Goal: Information Seeking & Learning: Learn about a topic

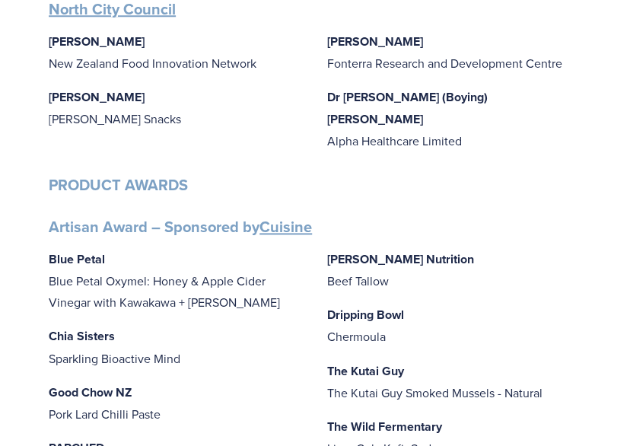
scroll to position [363, 0]
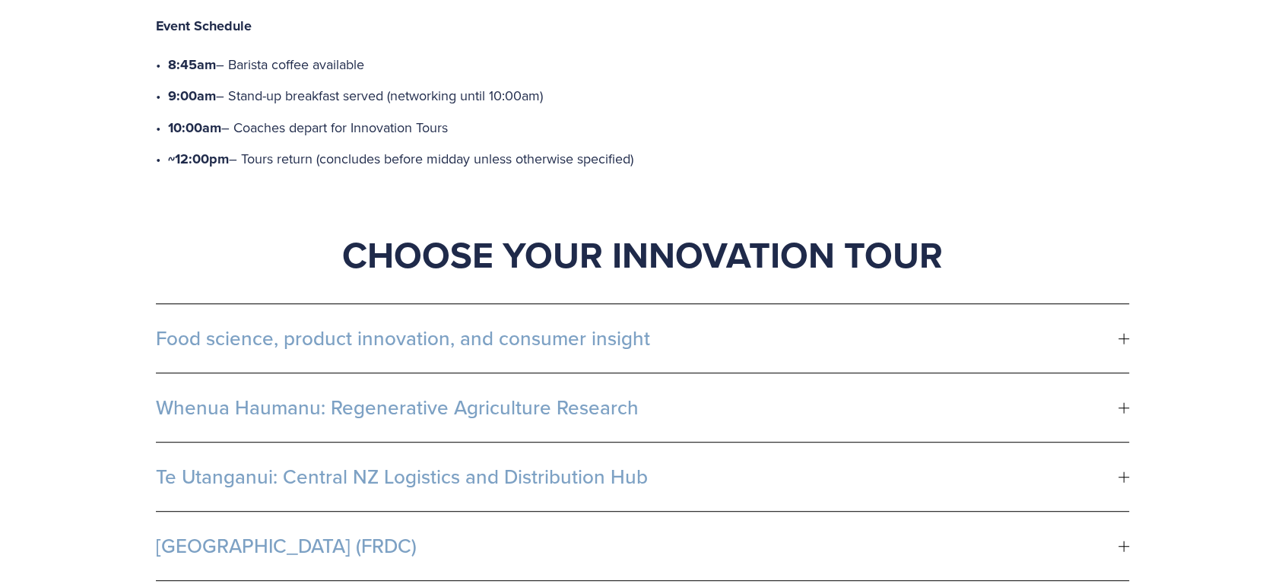
scroll to position [786, 0]
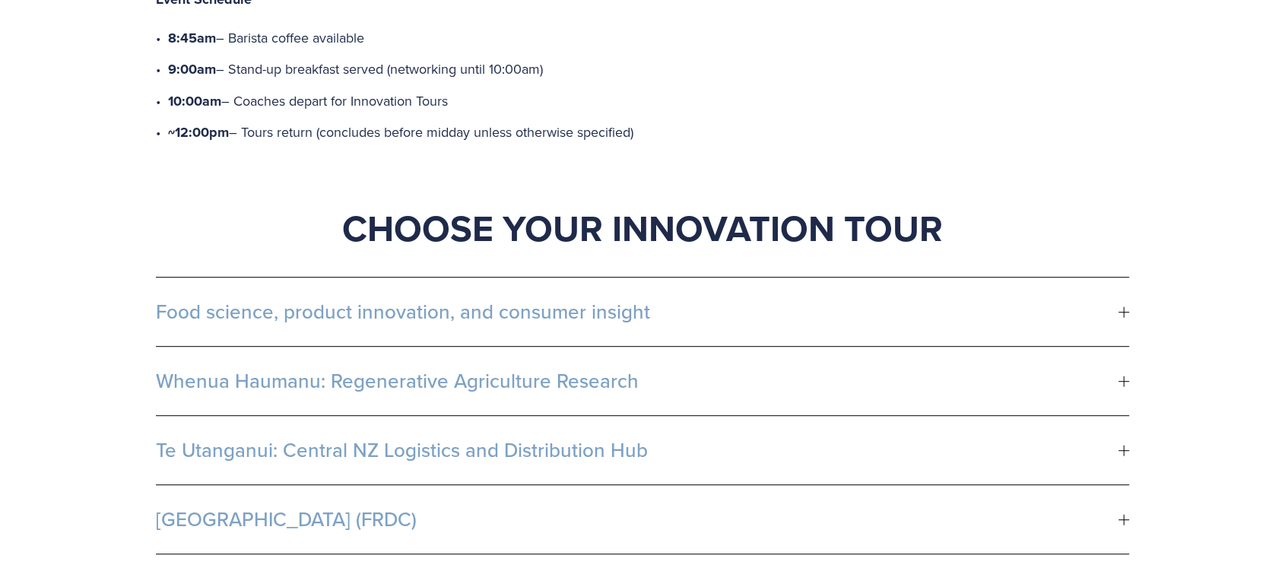
click at [1036, 300] on span "Food science, product innovation, and consumer insight" at bounding box center [637, 311] width 963 height 23
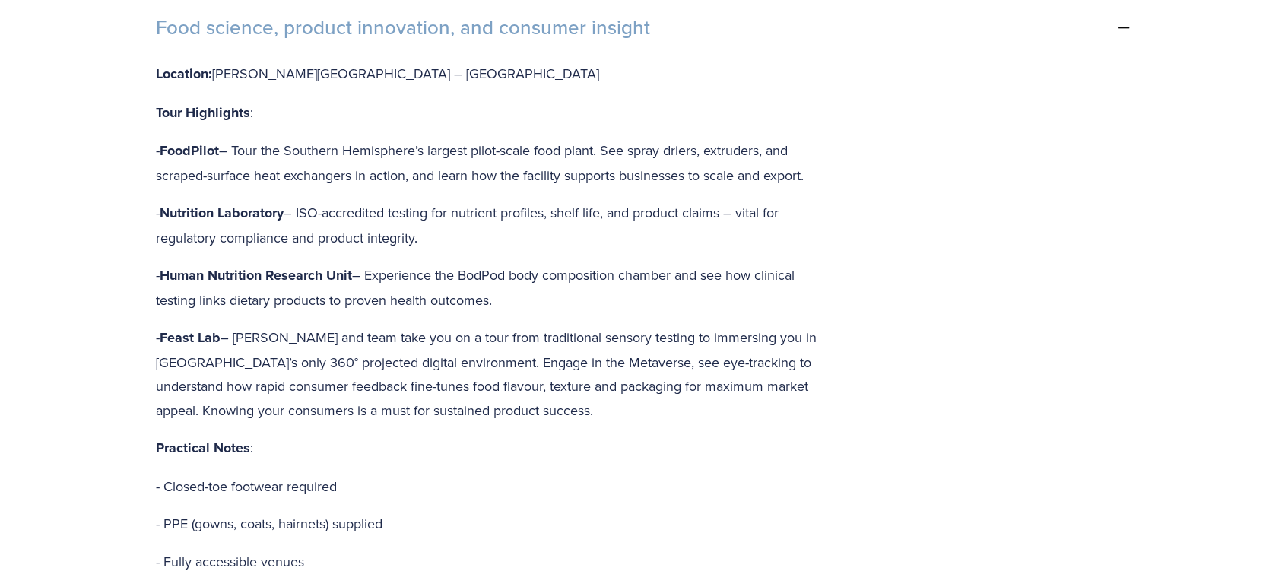
scroll to position [955, 0]
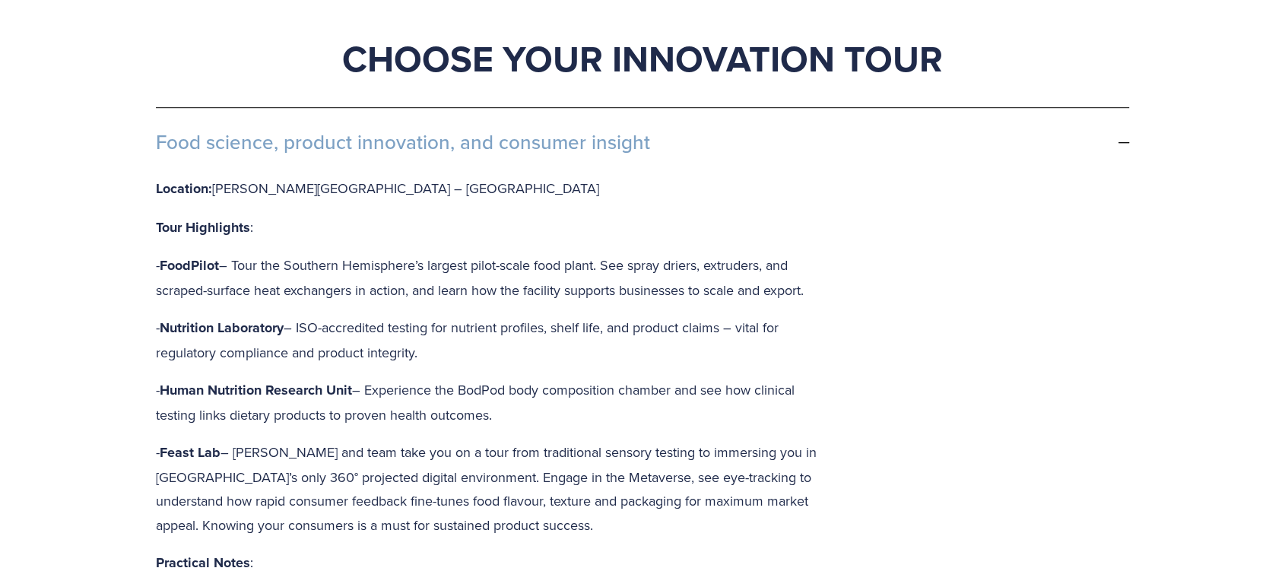
click at [1128, 137] on div at bounding box center [1124, 142] width 11 height 11
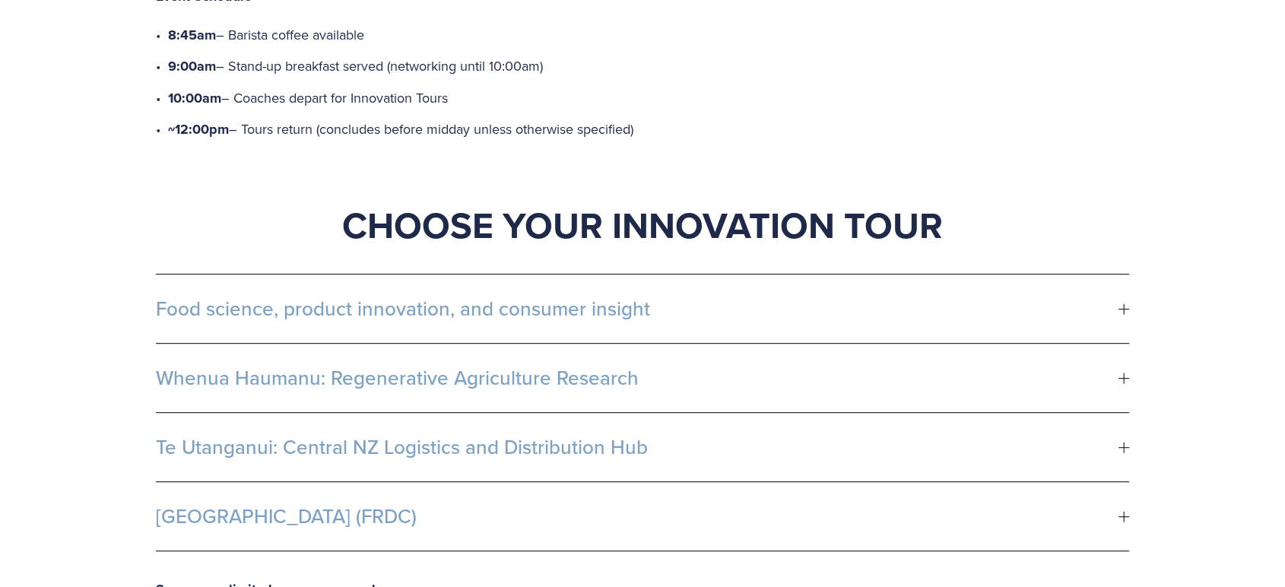
scroll to position [786, 0]
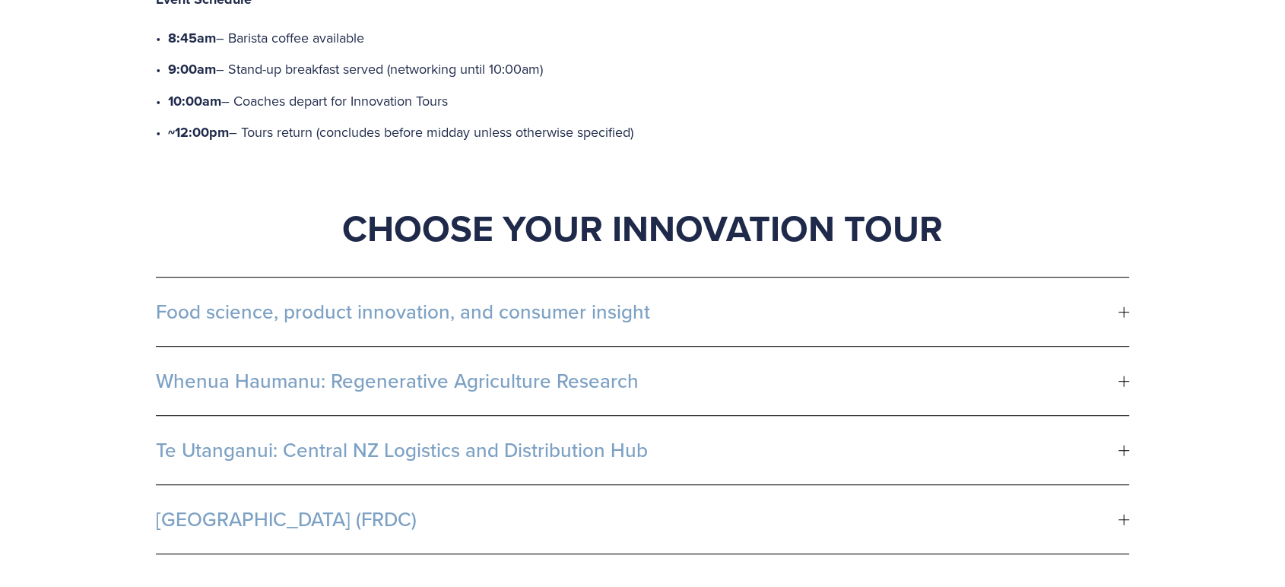
click at [1211, 179] on div "Start your day with purpose – great coffee, good food, and exclusive access to …" at bounding box center [642, 440] width 1285 height 1583
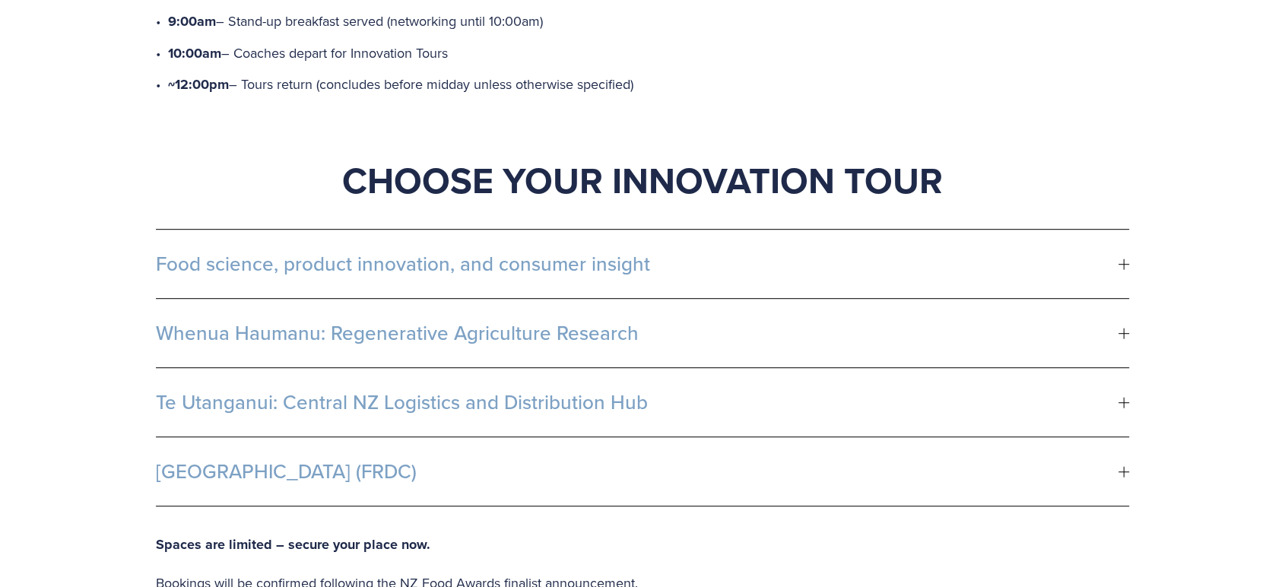
scroll to position [870, 0]
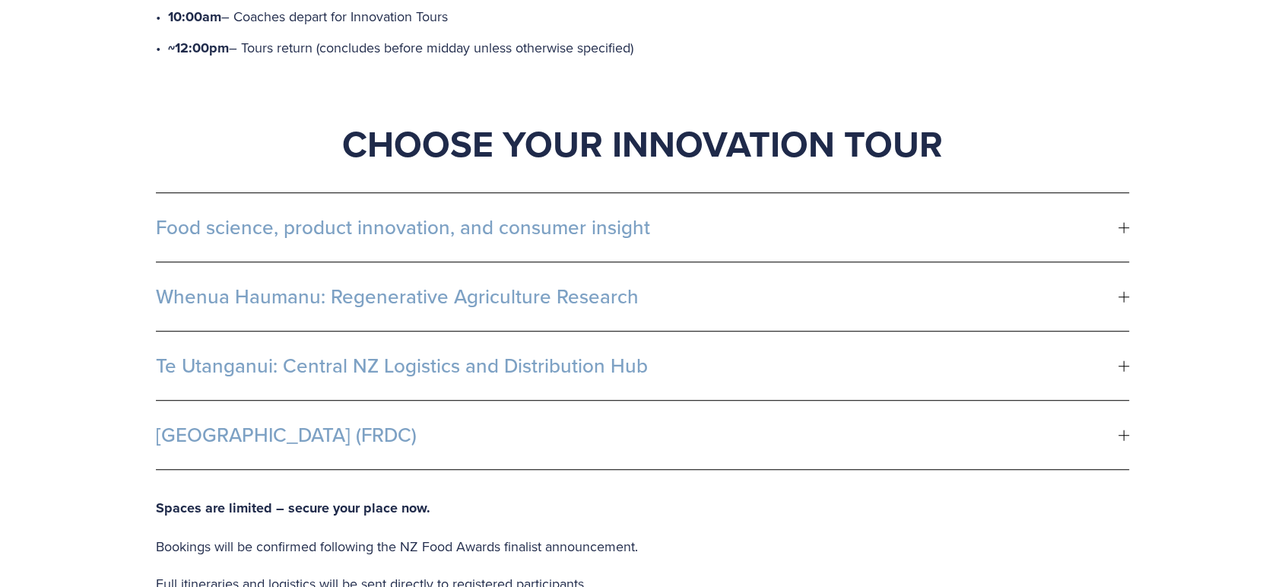
click at [1117, 285] on span "Whenua Haumanu: Regenerative Agriculture Research" at bounding box center [637, 296] width 963 height 23
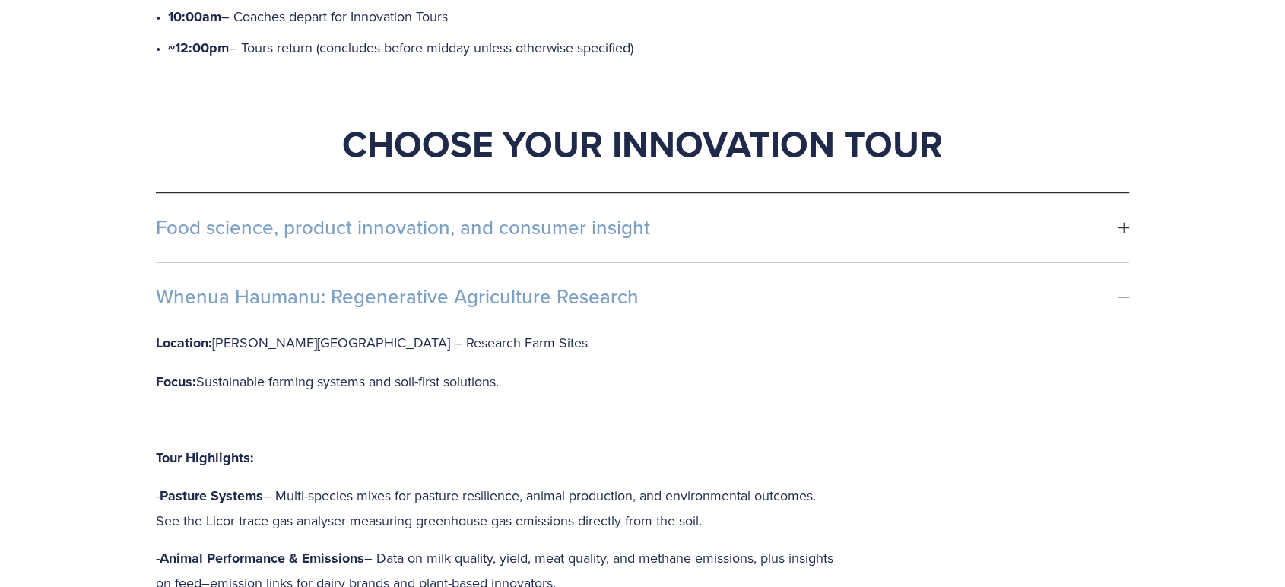
click at [1119, 291] on div at bounding box center [1124, 296] width 11 height 11
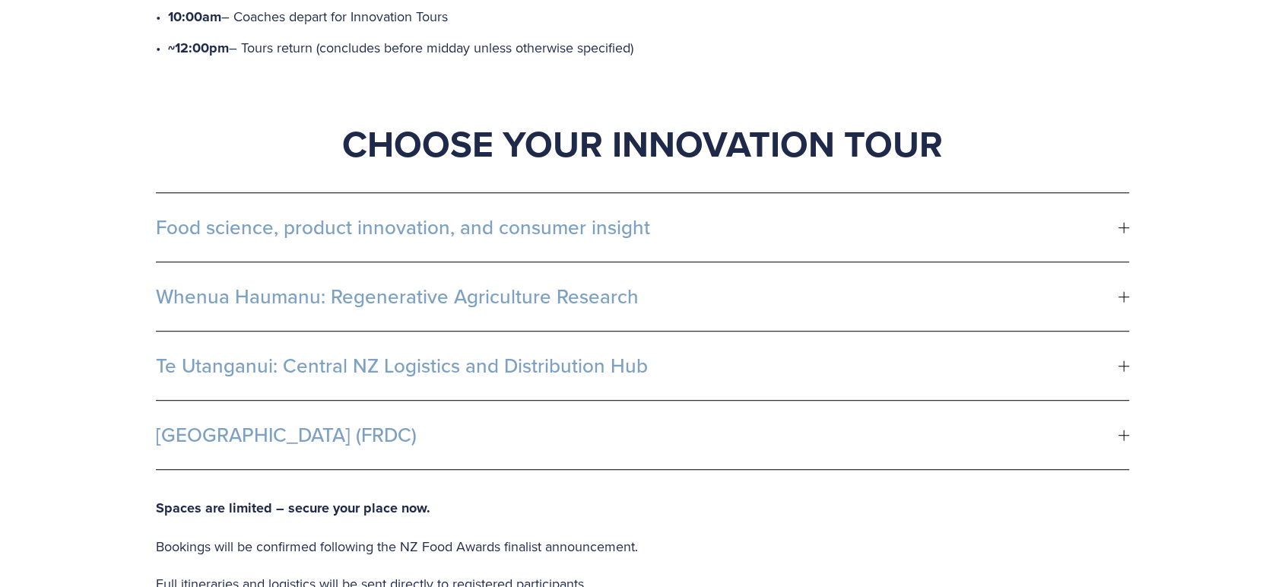
drag, startPoint x: 740, startPoint y: 131, endPoint x: 163, endPoint y: 147, distance: 577.4
click at [168, 193] on button "Food science, product innovation, and consumer insight" at bounding box center [642, 227] width 973 height 68
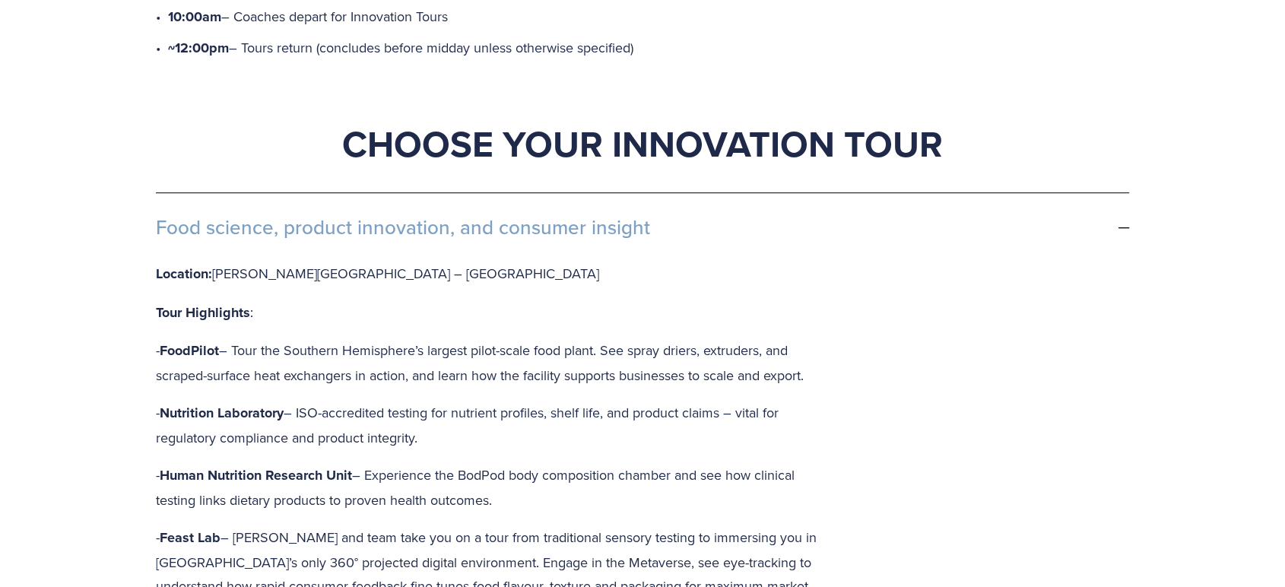
drag, startPoint x: 659, startPoint y: 145, endPoint x: 141, endPoint y: 145, distance: 517.1
drag, startPoint x: 214, startPoint y: 141, endPoint x: 508, endPoint y: 152, distance: 293.7
click at [582, 216] on span "Food science, product innovation, and consumer insight" at bounding box center [637, 227] width 963 height 23
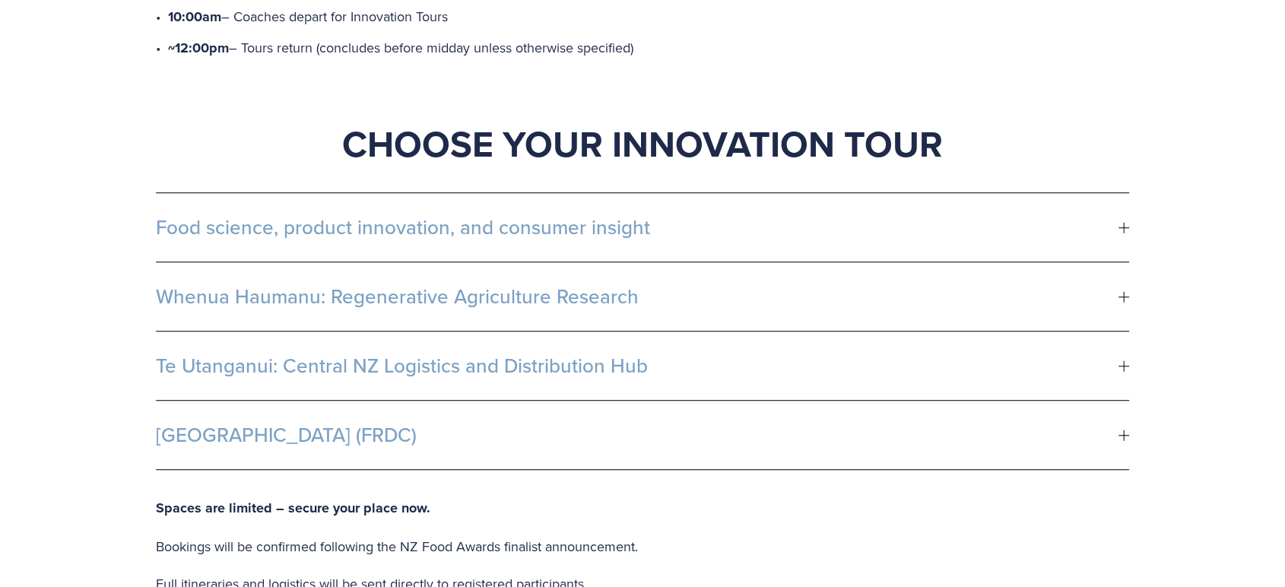
click at [228, 332] on li "Te Utanganui: Central NZ Logistics and Distribution Hub Hosted by: [PERSON_NAME…" at bounding box center [642, 366] width 973 height 69
click at [281, 216] on span "Food science, product innovation, and consumer insight" at bounding box center [637, 227] width 963 height 23
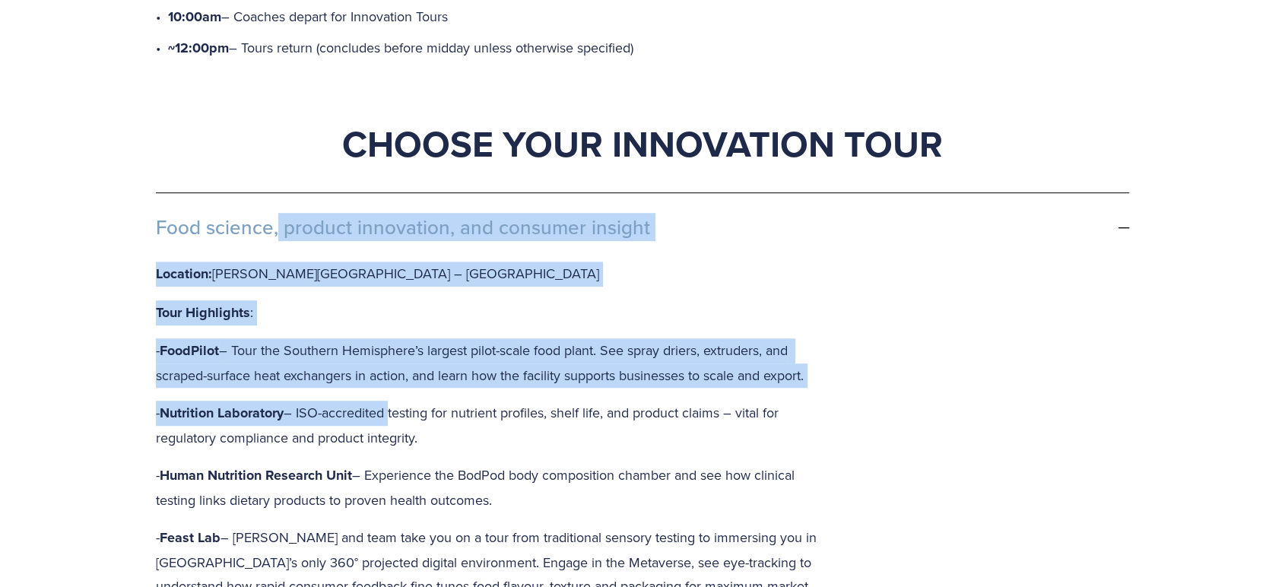
drag, startPoint x: 316, startPoint y: 312, endPoint x: 129, endPoint y: 138, distance: 255.6
copy li "Food science, product innovation, and consumer insight Location: [PERSON_NAME][…"
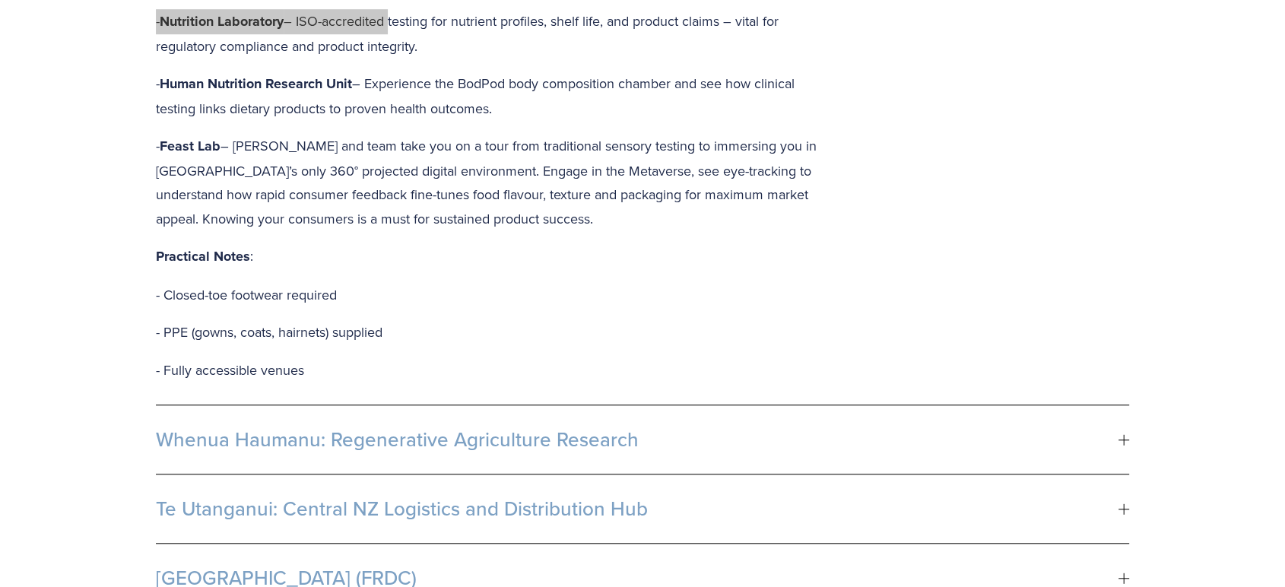
scroll to position [1293, 0]
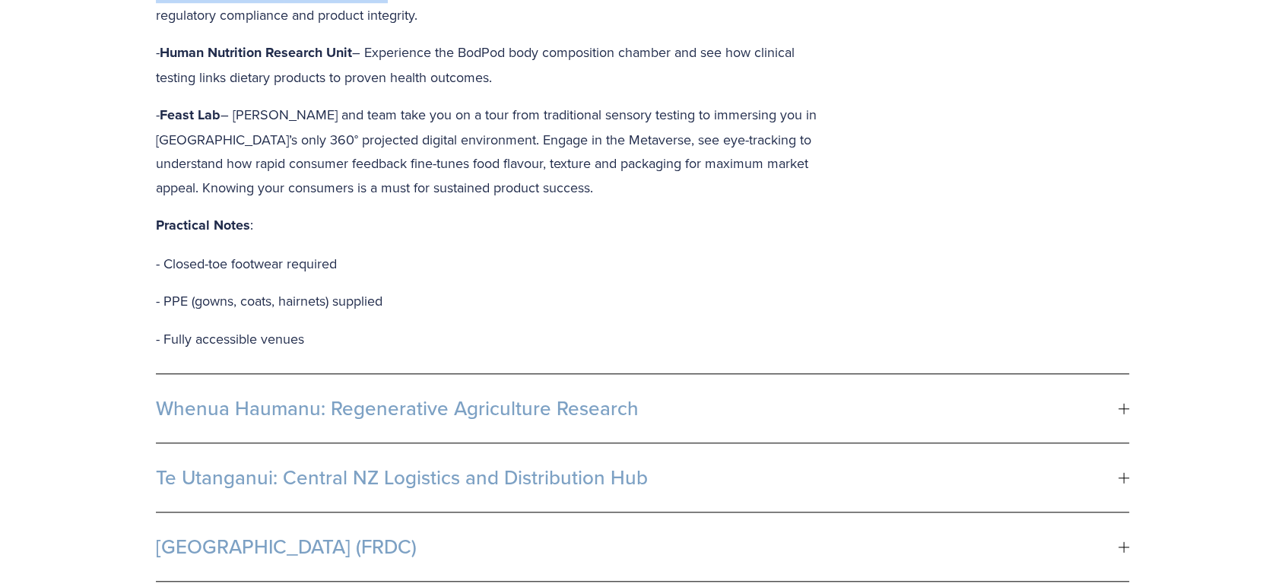
click at [475, 397] on span "Whenua Haumanu: Regenerative Agriculture Research" at bounding box center [637, 408] width 963 height 23
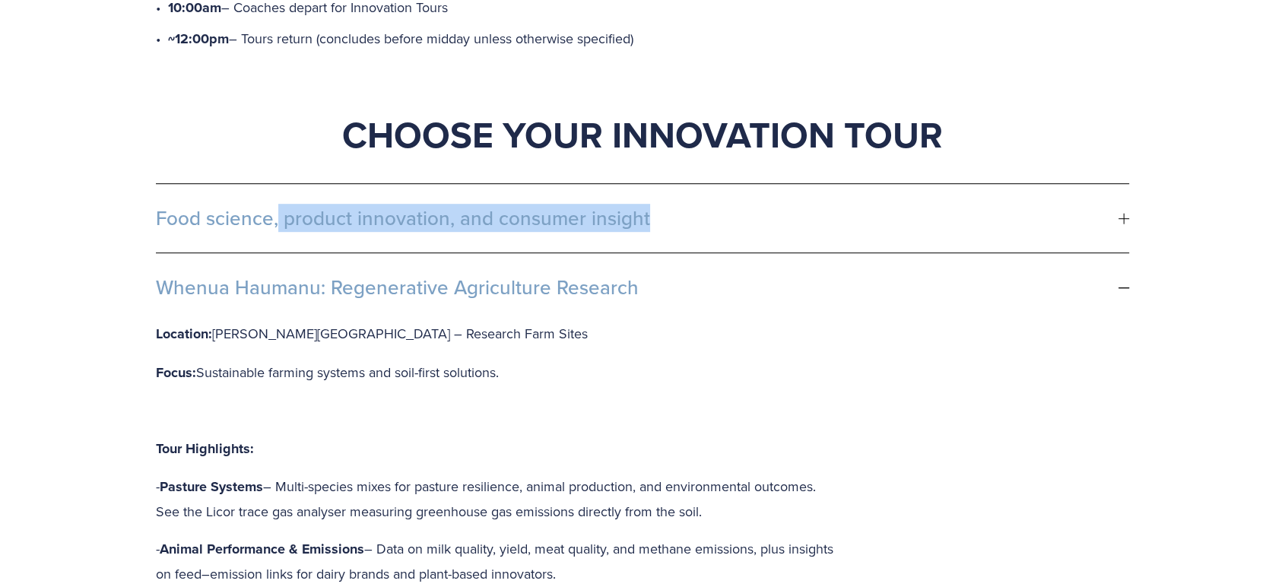
scroll to position [870, 0]
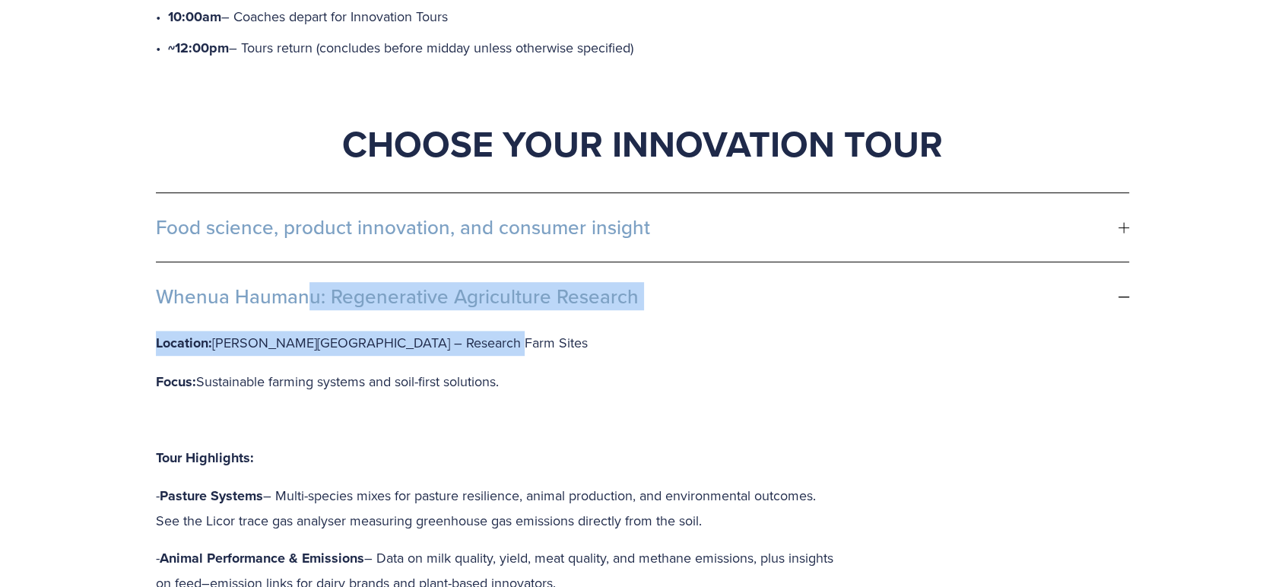
drag, startPoint x: 462, startPoint y: 268, endPoint x: 151, endPoint y: 224, distance: 313.4
copy li "Whenua Haumanu: Regenerative Agriculture Research Location: [PERSON_NAME][GEOGR…"
click at [374, 331] on p "Location: [PERSON_NAME][GEOGRAPHIC_DATA] – Research Farm Sites" at bounding box center [496, 343] width 681 height 25
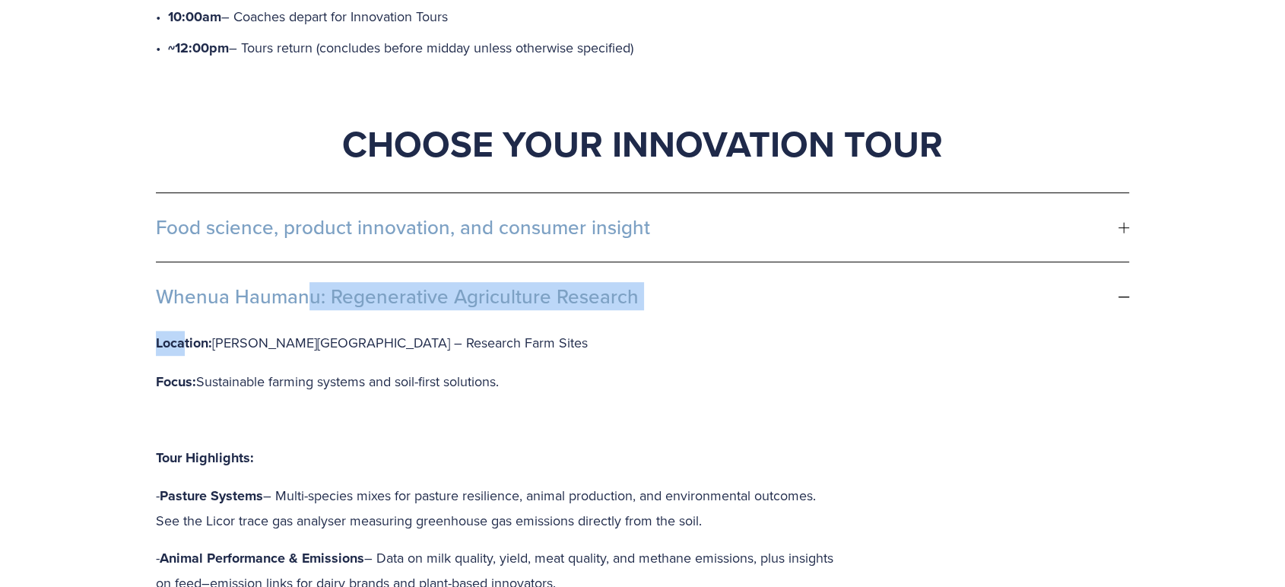
drag, startPoint x: 182, startPoint y: 265, endPoint x: 158, endPoint y: 222, distance: 49.3
copy li "Whenua Haumanu: Regenerative Agriculture Research Loca"
click at [717, 285] on span "Whenua Haumanu: Regenerative Agriculture Research" at bounding box center [637, 296] width 963 height 23
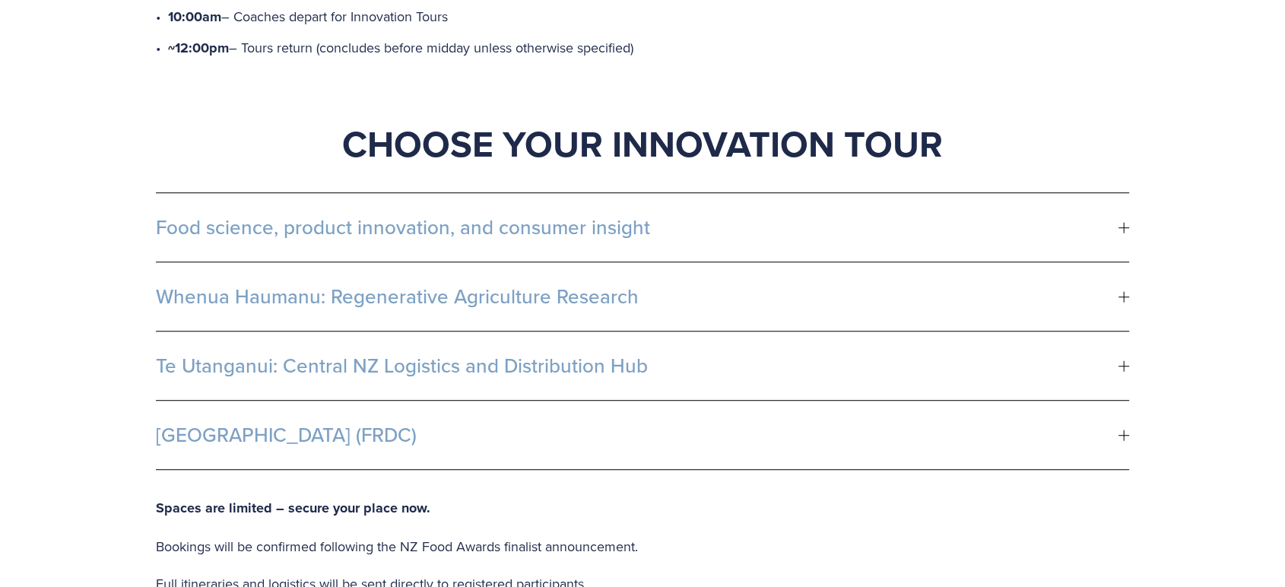
click at [511, 535] on p "Bookings will be confirmed following the NZ Food Awards finalist announcement." at bounding box center [642, 547] width 973 height 24
click at [563, 354] on span "Te Utanganui: Central NZ Logistics and Distribution Hub" at bounding box center [637, 365] width 963 height 23
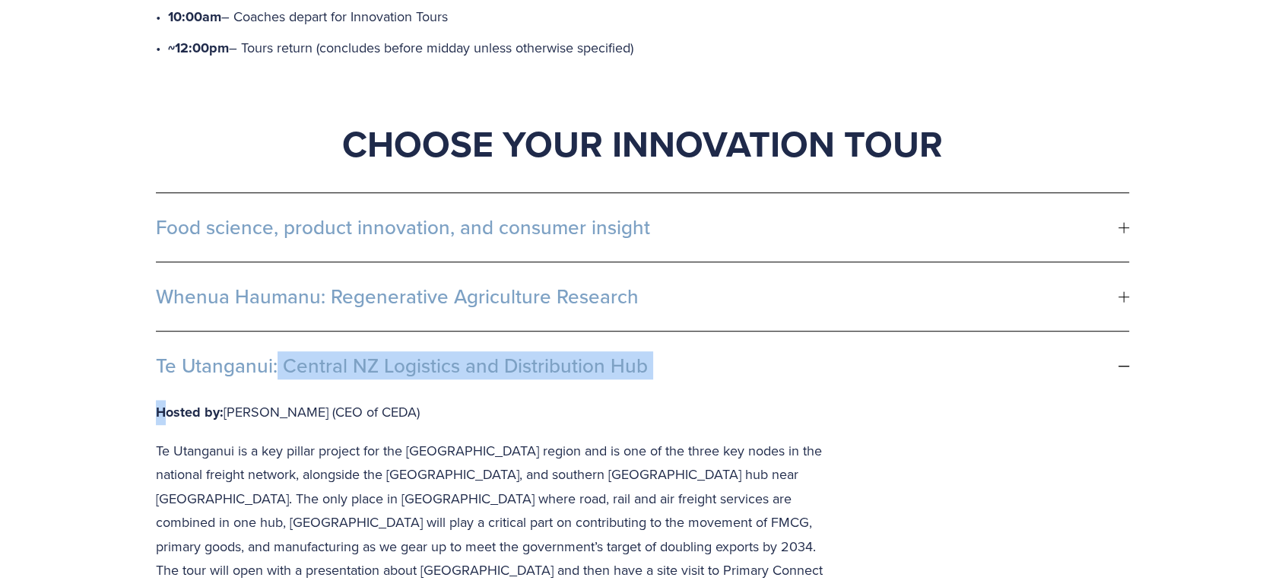
drag, startPoint x: 163, startPoint y: 333, endPoint x: 148, endPoint y: 293, distance: 43.1
click at [148, 293] on div "Food science, product innovation, and consumer insight Location: [PERSON_NAME][…" at bounding box center [642, 594] width 999 height 830
copy li "Te Utanganui: Central NZ Logistics and Distribution Hub H"
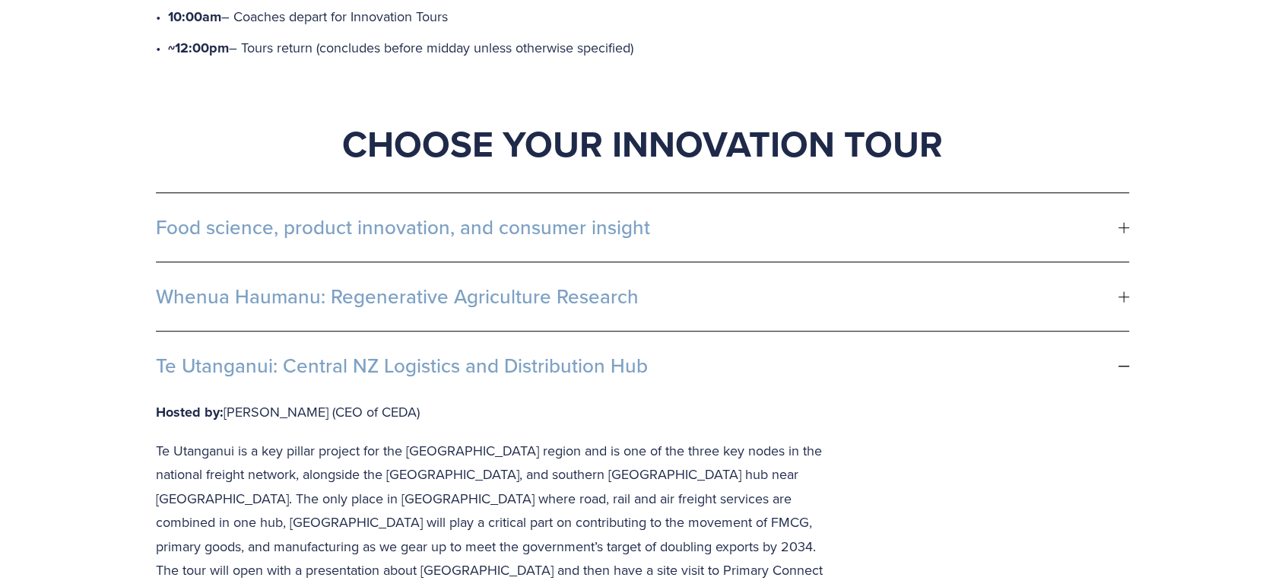
click at [375, 439] on p "Te Utanganui is a key pillar project for the [GEOGRAPHIC_DATA] region and is on…" at bounding box center [496, 547] width 681 height 216
click at [419, 354] on span "Te Utanganui: Central NZ Logistics and Distribution Hub" at bounding box center [637, 365] width 963 height 23
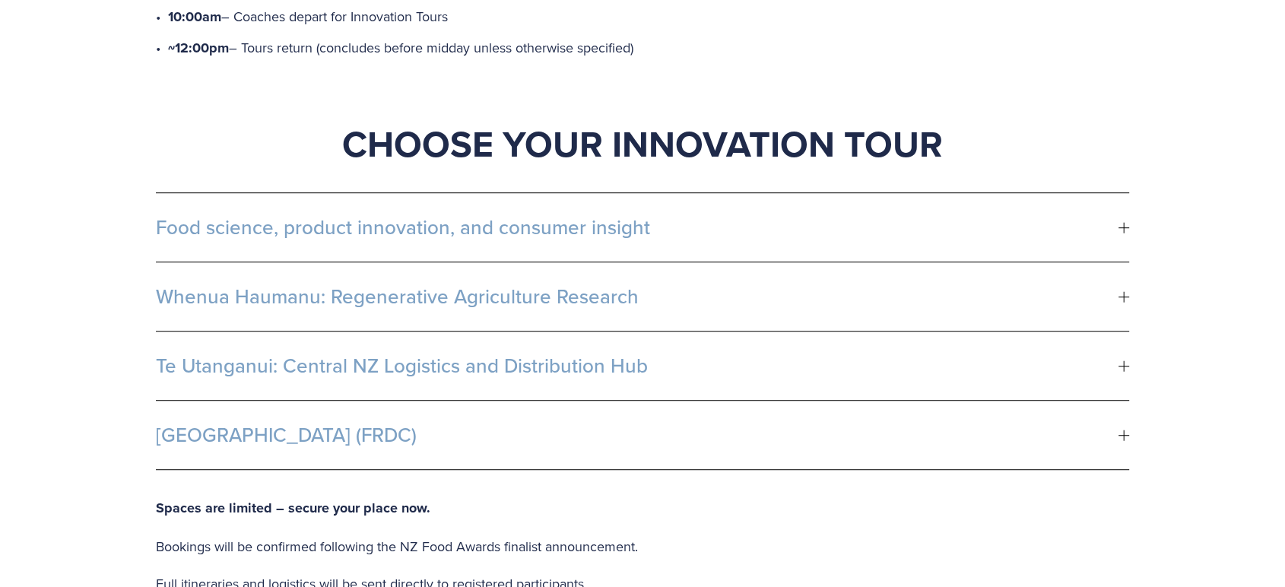
click at [332, 424] on span "[GEOGRAPHIC_DATA] (FRDC)" at bounding box center [637, 435] width 963 height 23
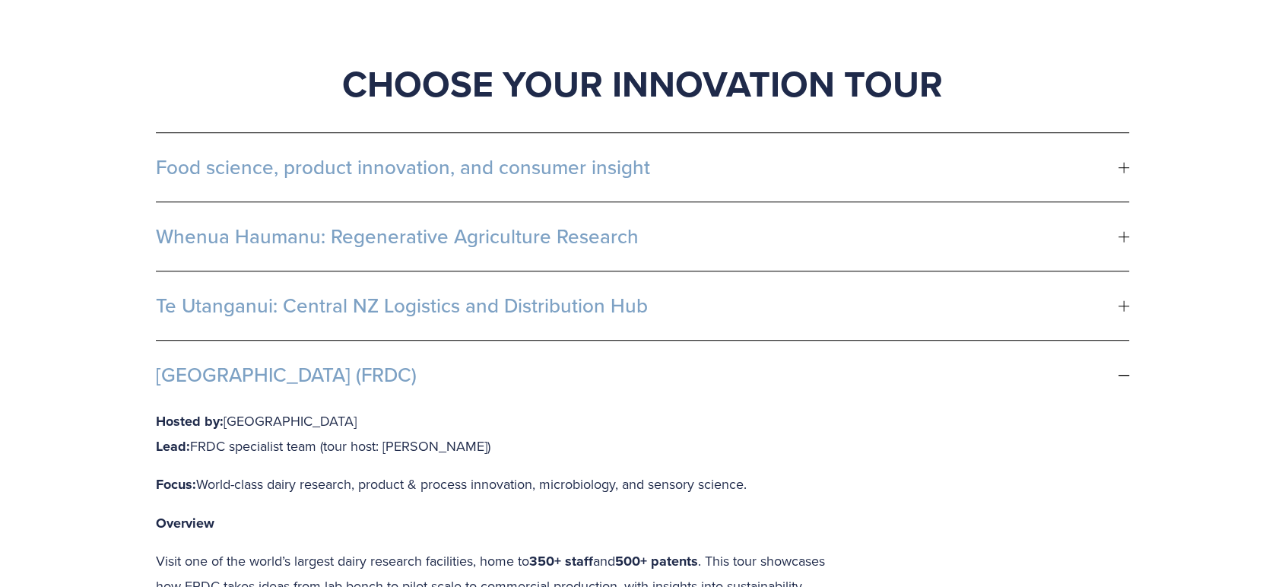
scroll to position [955, 0]
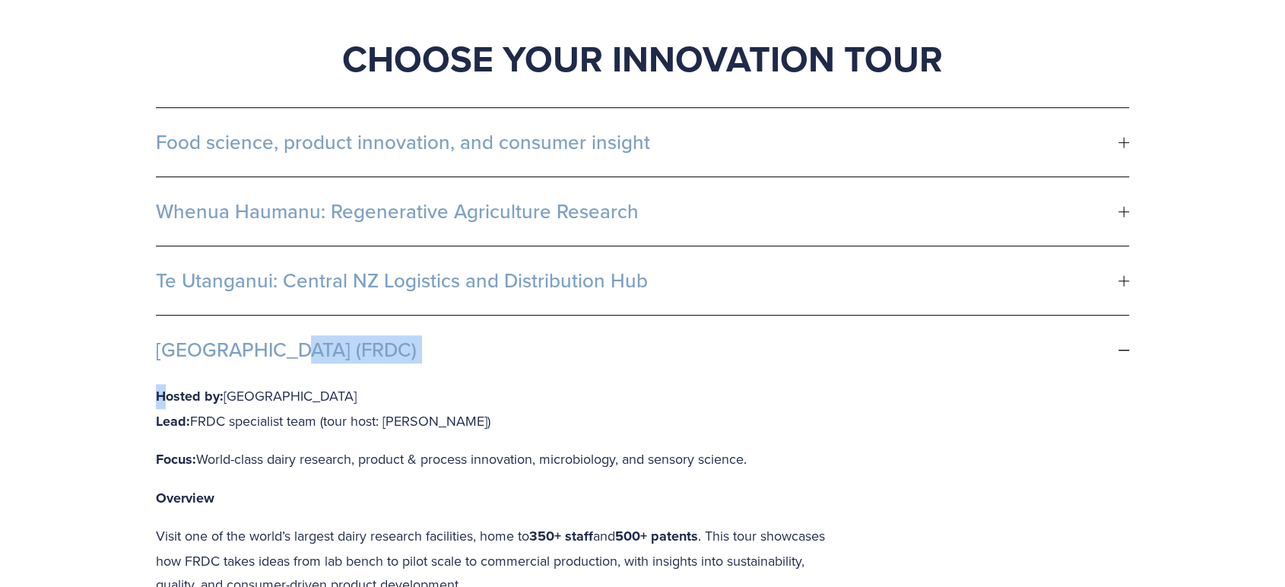
drag, startPoint x: 167, startPoint y: 321, endPoint x: 135, endPoint y: 279, distance: 53.1
click at [135, 279] on div "Start your day with purpose – great coffee, good food, and exclusive access to …" at bounding box center [642, 470] width 1285 height 1981
copy li "[GEOGRAPHIC_DATA] (FRDC) H"
click at [549, 447] on p "Focus: World-class dairy research, product & process innovation, microbiology, …" at bounding box center [496, 459] width 681 height 25
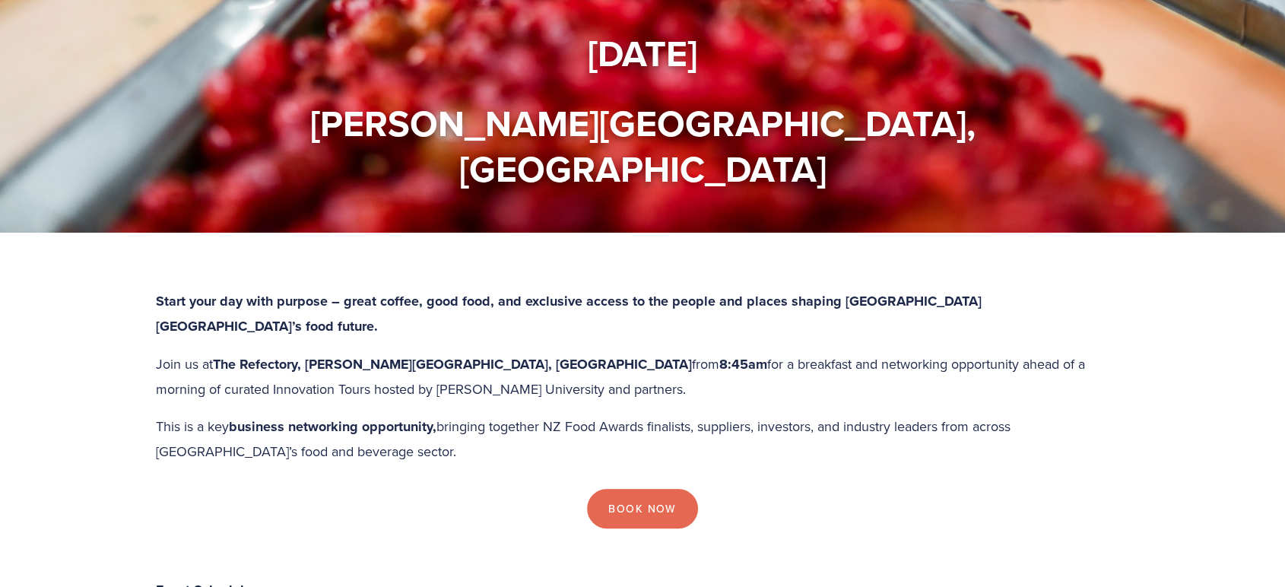
scroll to position [0, 0]
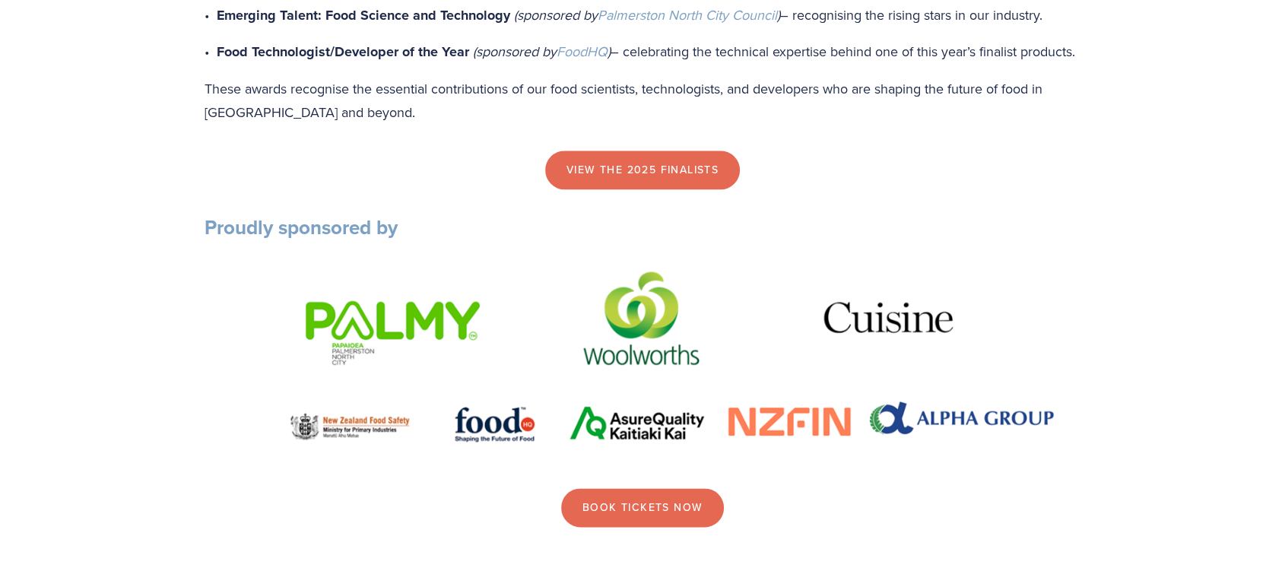
scroll to position [1714, 0]
